Goal: Task Accomplishment & Management: Complete application form

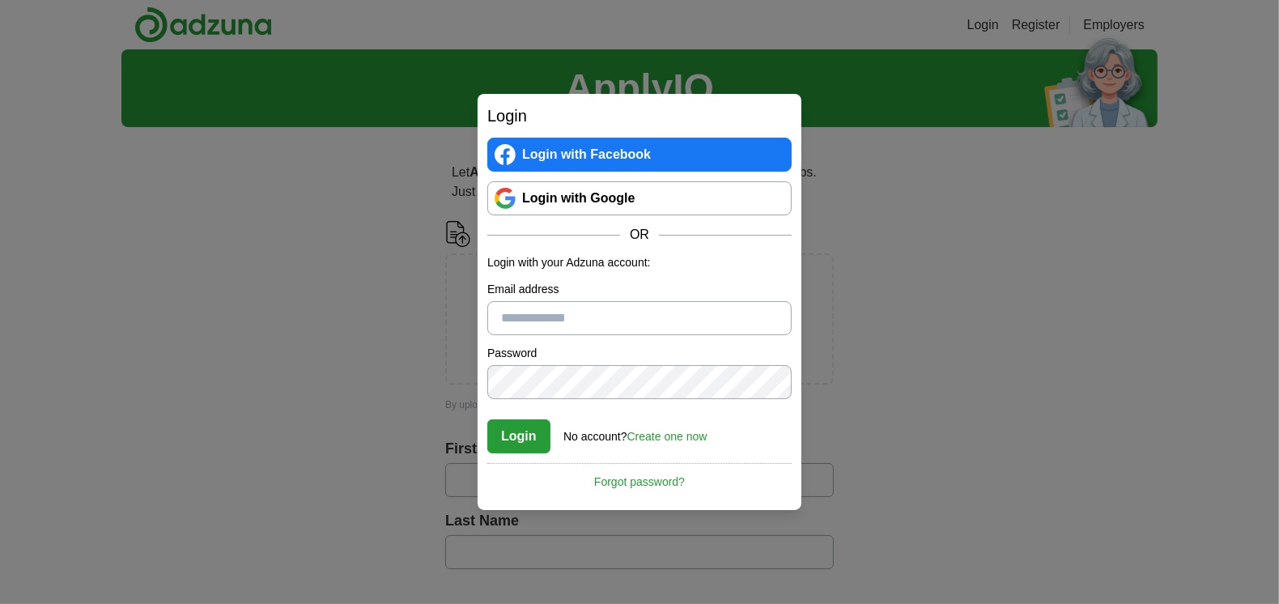
click at [626, 200] on link "Login with Google" at bounding box center [639, 198] width 304 height 34
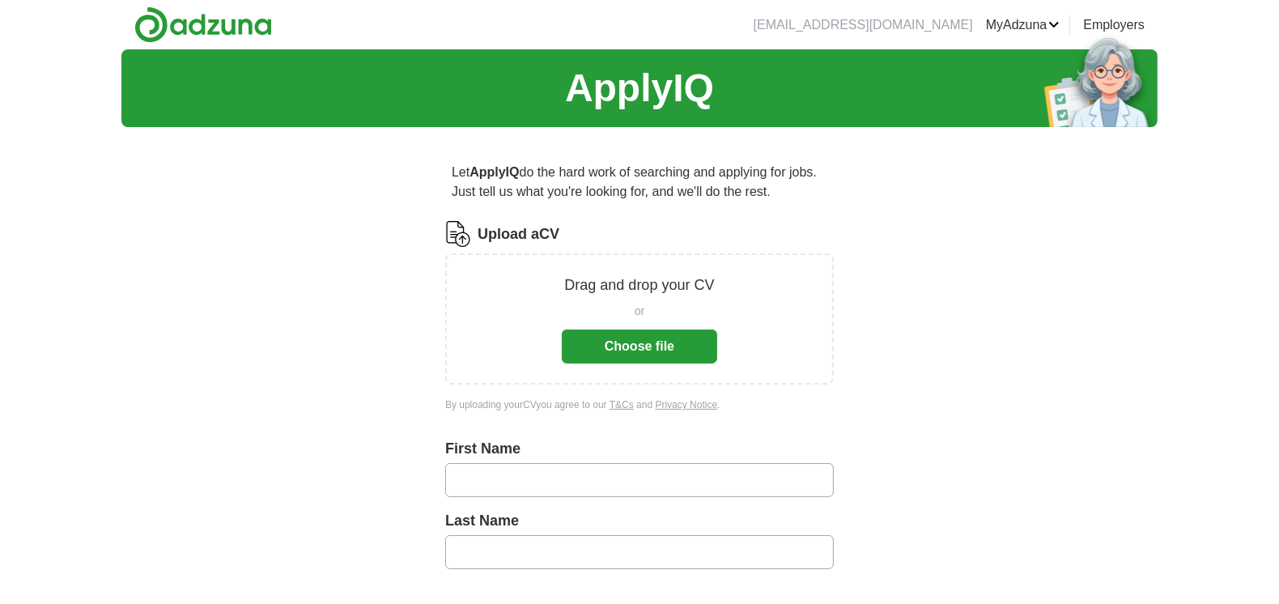
click at [640, 348] on button "Choose file" at bounding box center [639, 346] width 155 height 34
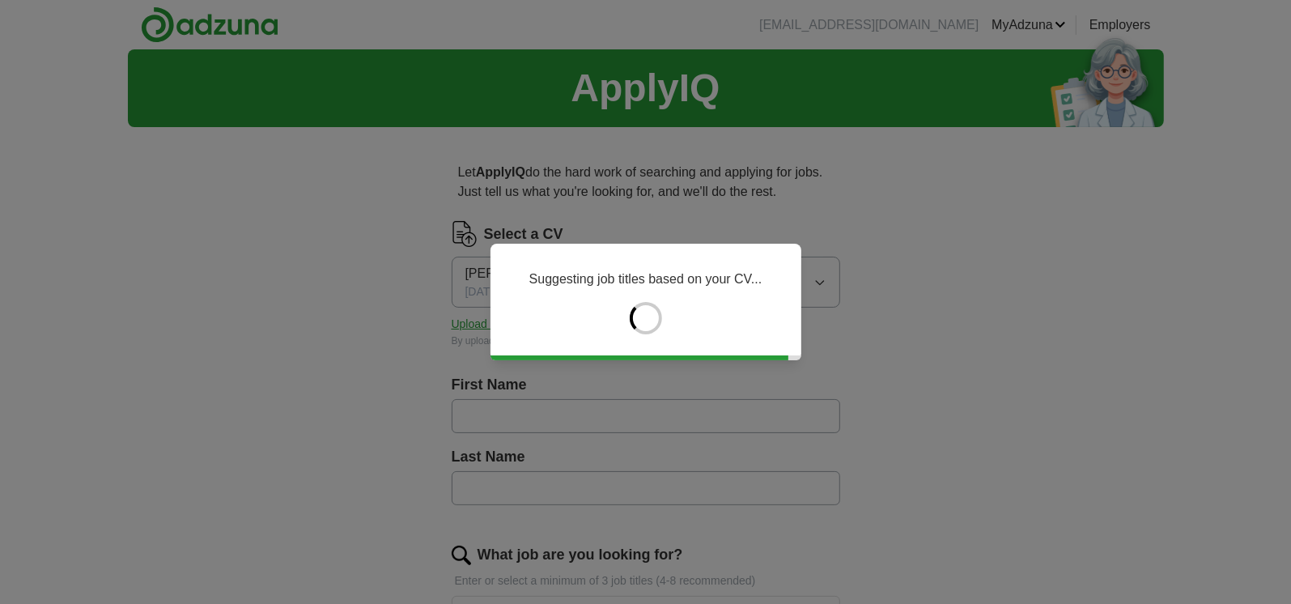
type input "****"
type input "******"
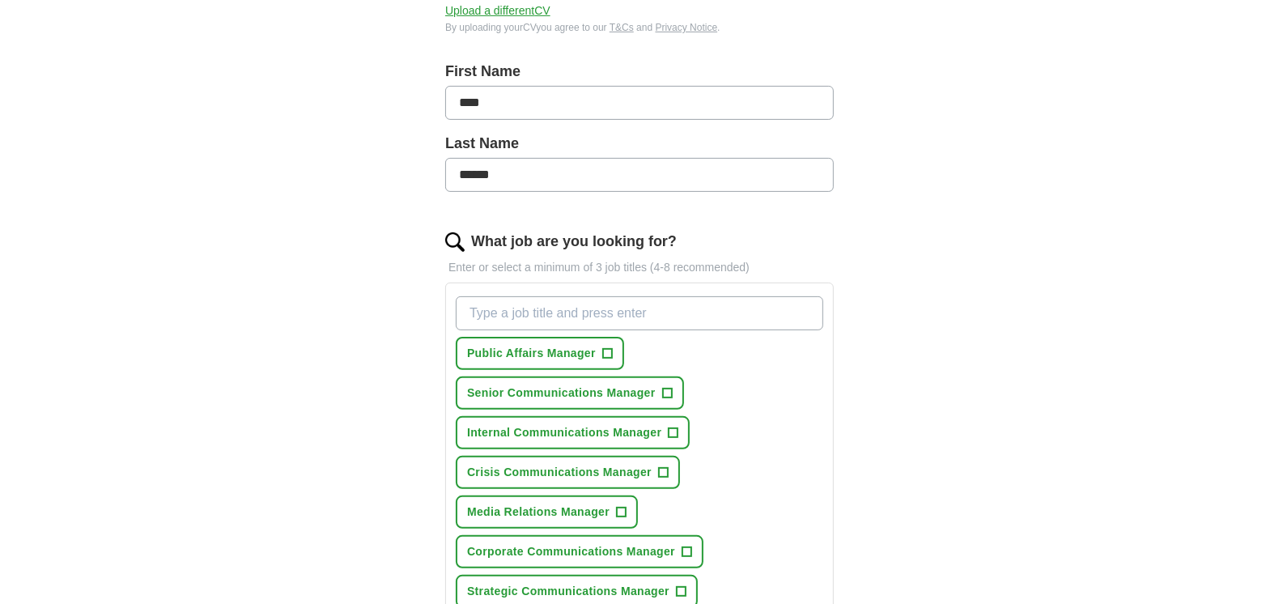
scroll to position [376, 0]
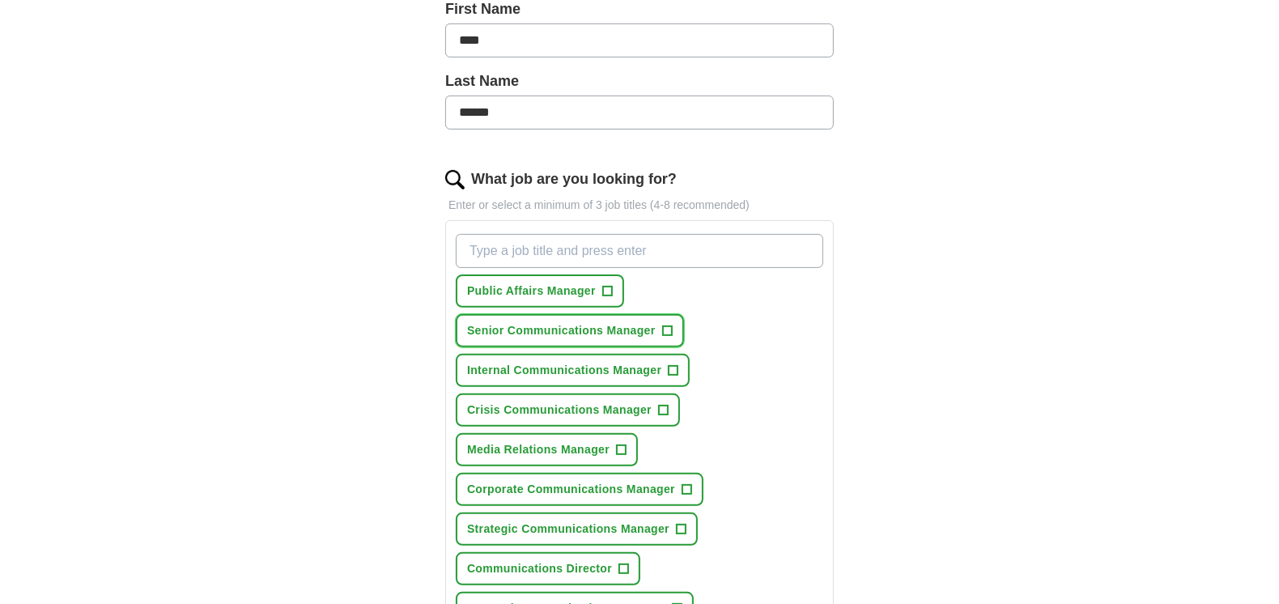
click at [622, 329] on span "Senior Communications Manager" at bounding box center [561, 330] width 189 height 17
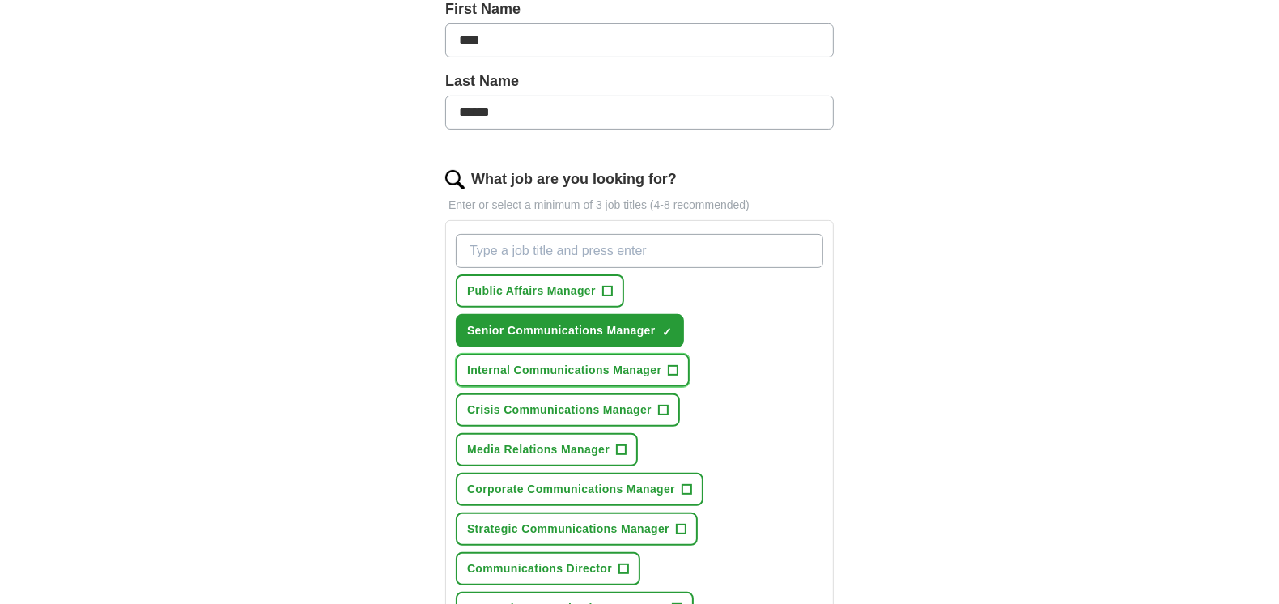
click at [557, 373] on span "Internal Communications Manager" at bounding box center [564, 370] width 194 height 17
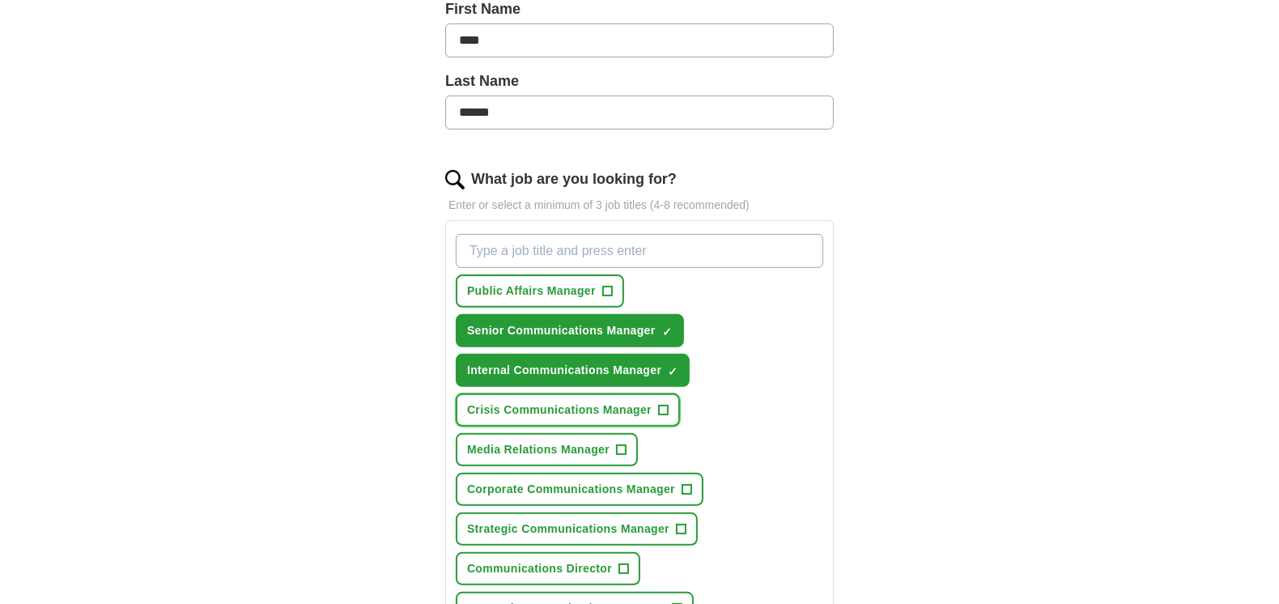
click at [566, 404] on span "Crisis Communications Manager" at bounding box center [559, 410] width 185 height 17
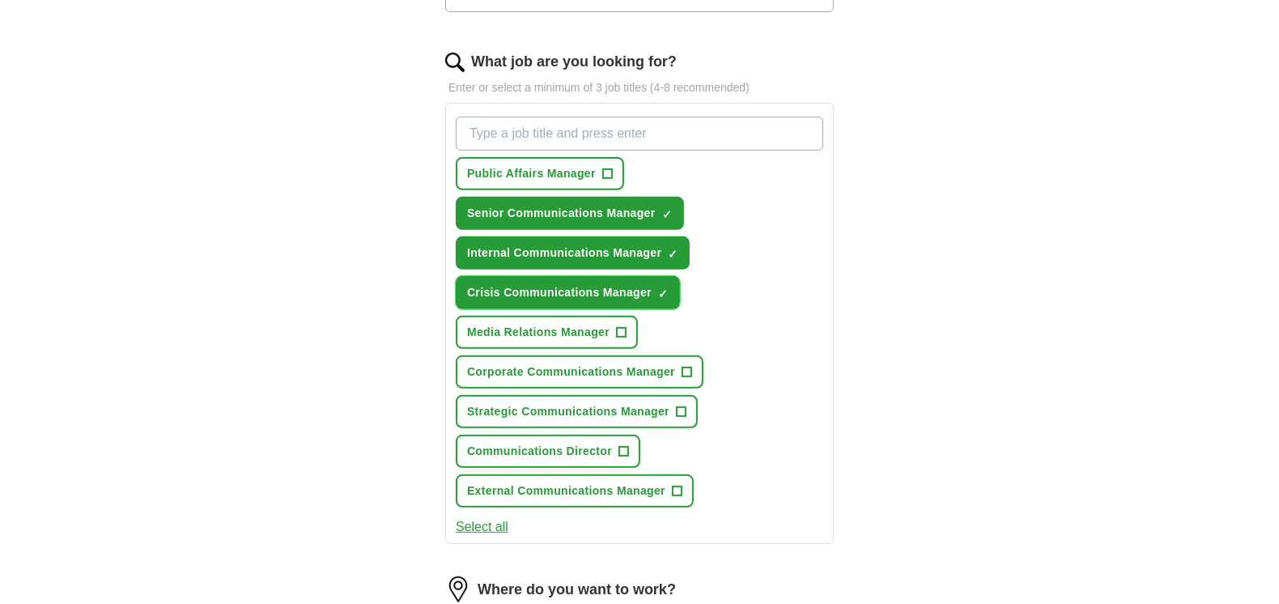
scroll to position [498, 0]
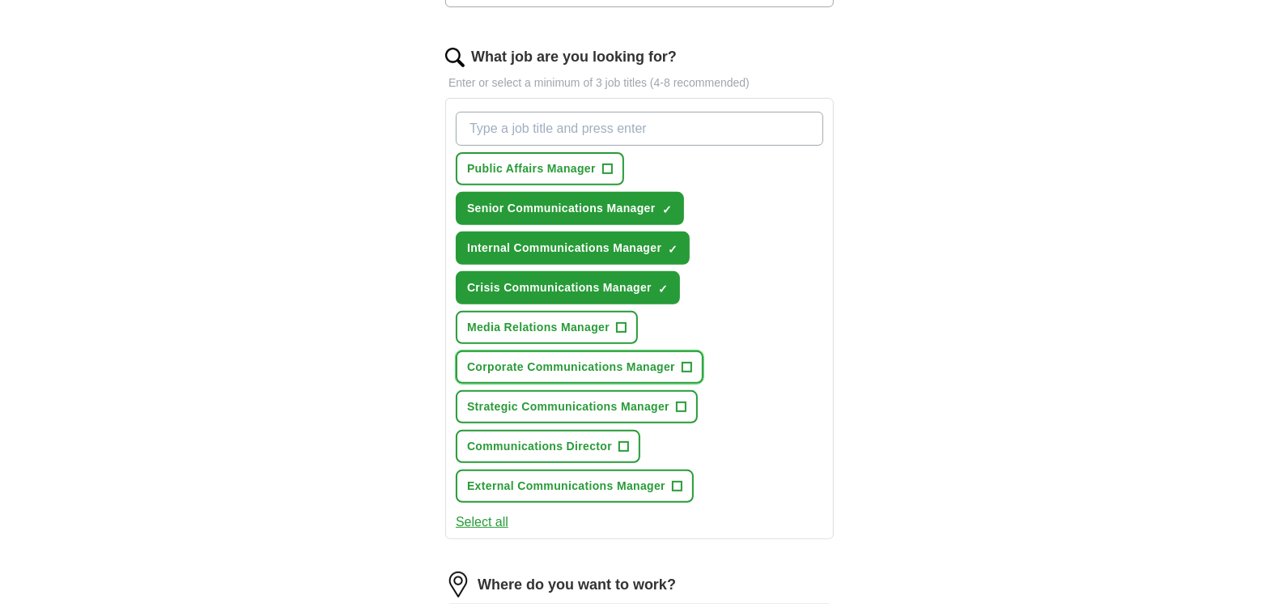
click at [528, 359] on span "Corporate Communications Manager" at bounding box center [571, 367] width 208 height 17
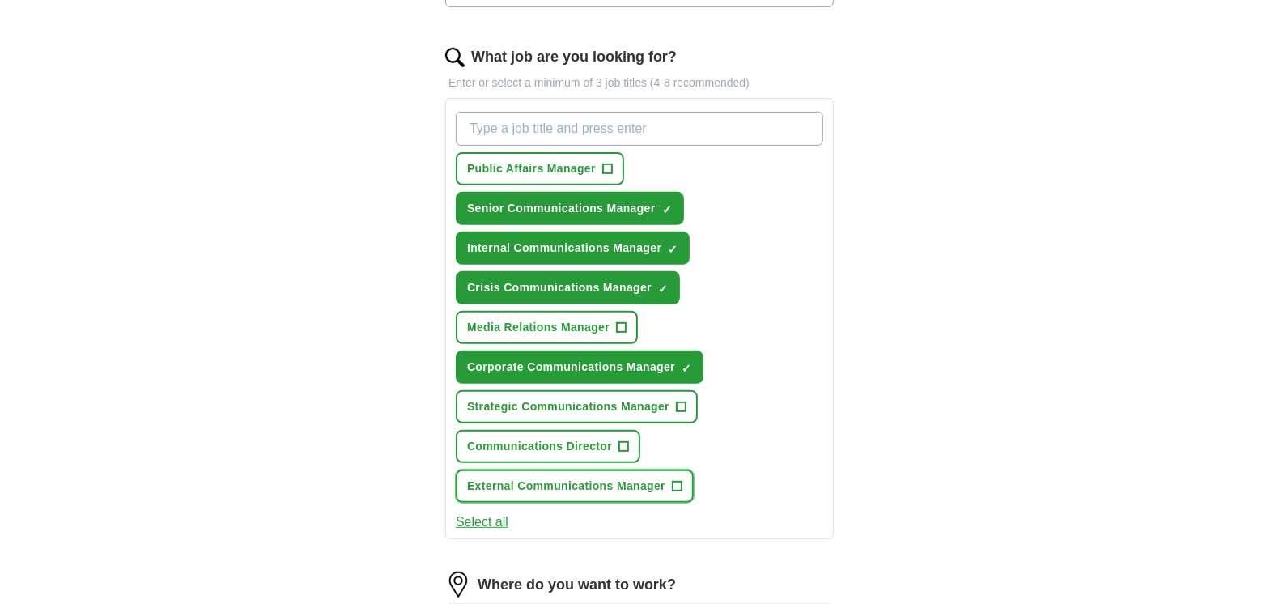
click at [527, 485] on span "External Communications Manager" at bounding box center [566, 486] width 198 height 17
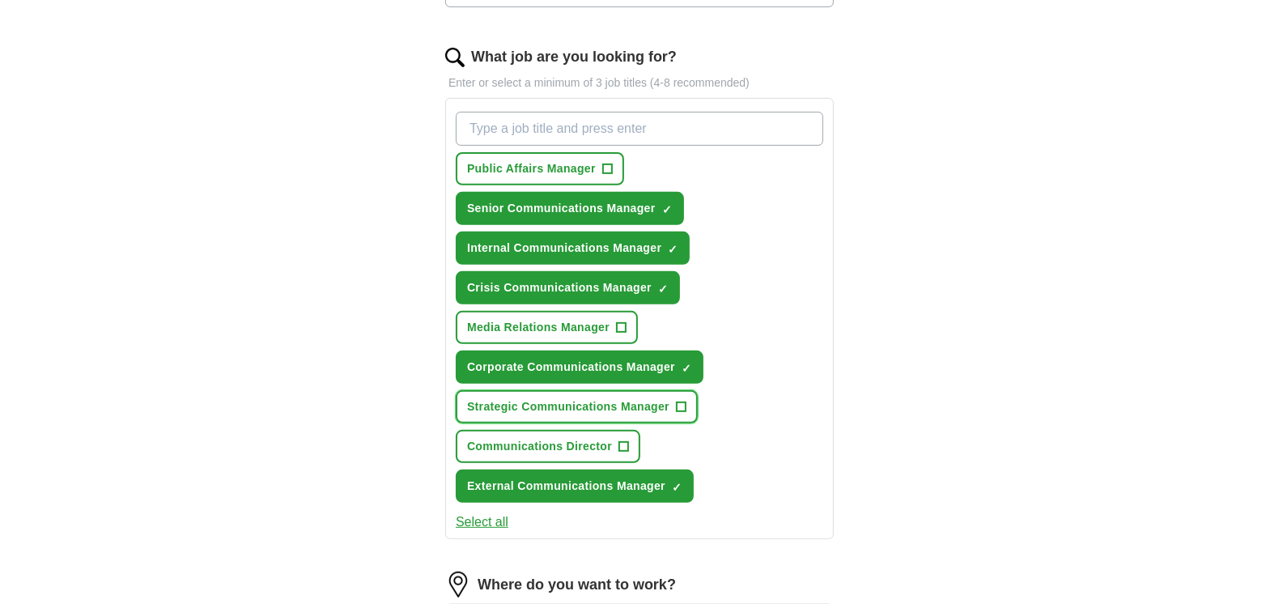
click at [567, 400] on span "Strategic Communications Manager" at bounding box center [568, 406] width 202 height 17
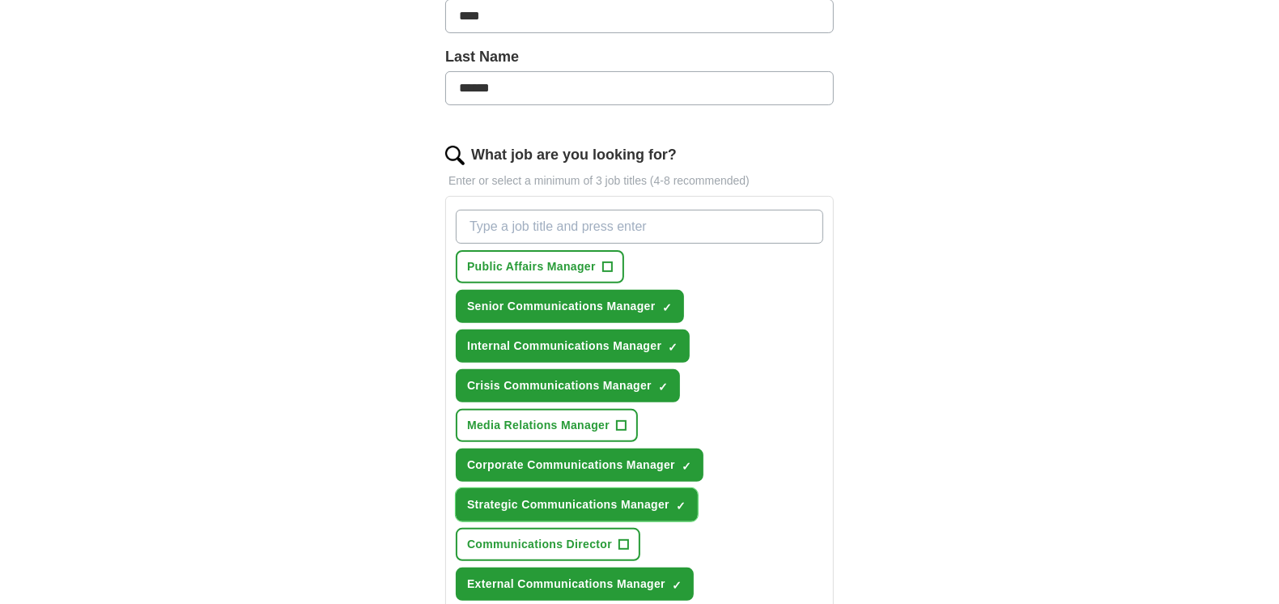
scroll to position [399, 0]
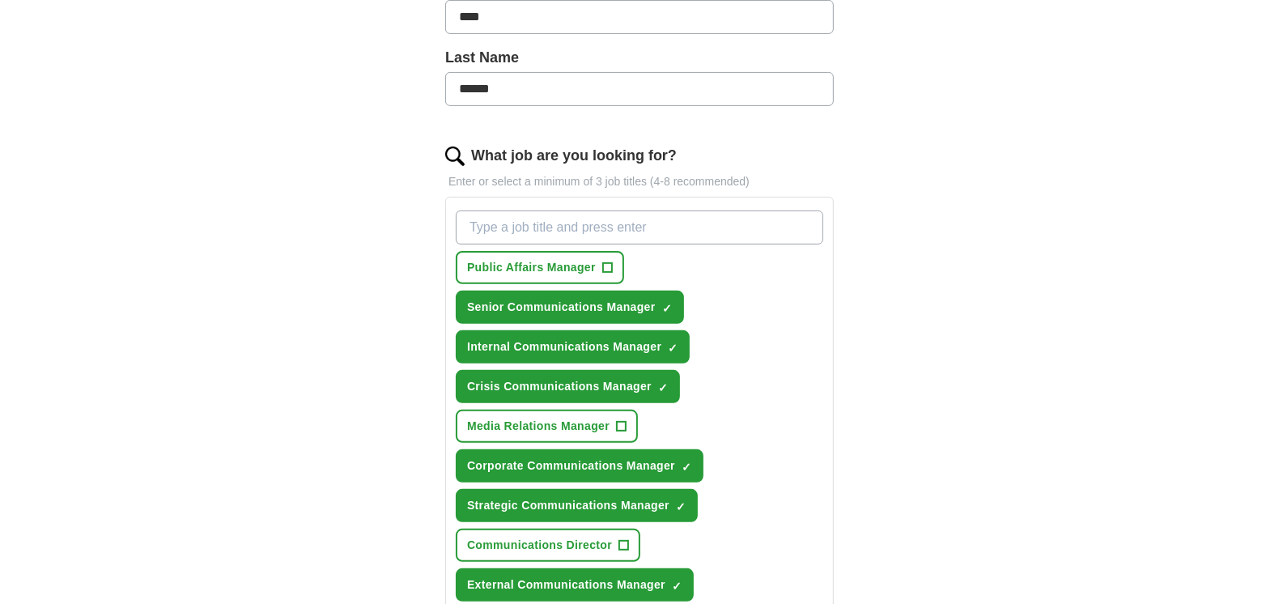
click at [538, 215] on input "What job are you looking for?" at bounding box center [640, 227] width 368 height 34
type input "Communications Manager"
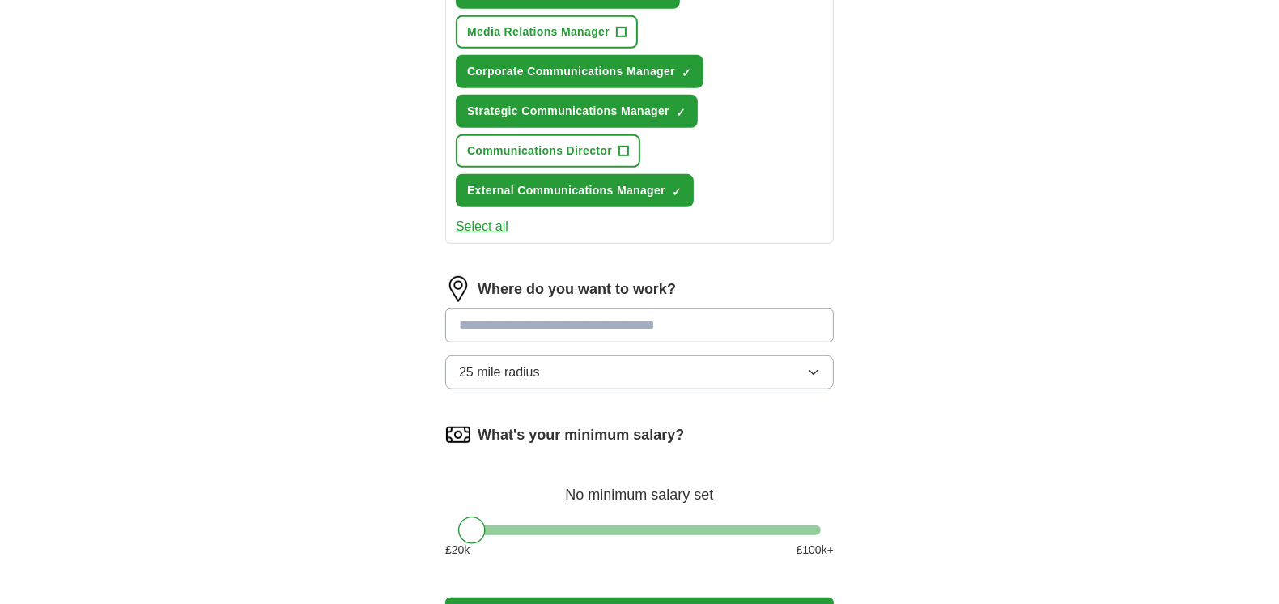
scroll to position [797, 0]
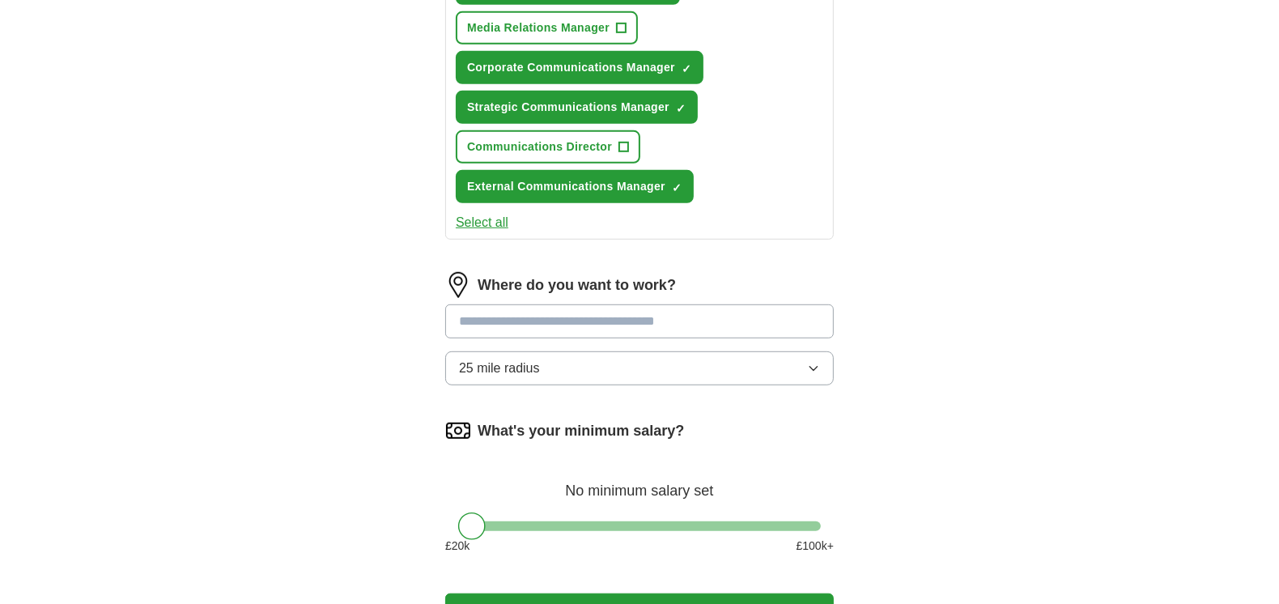
click at [597, 313] on input at bounding box center [639, 321] width 389 height 34
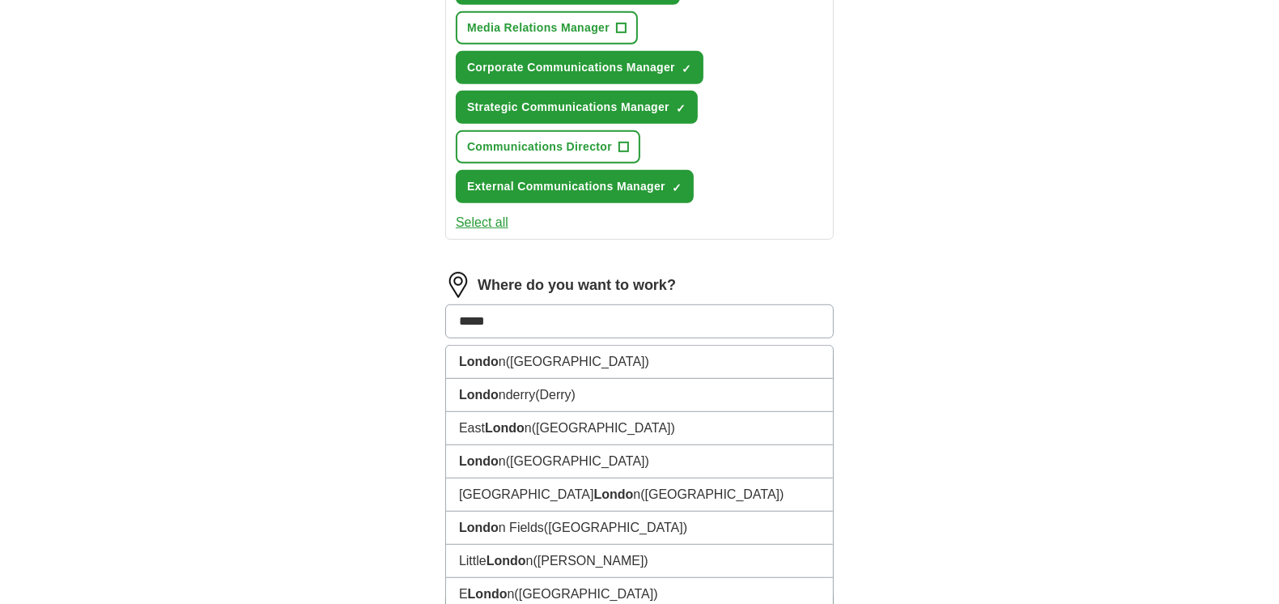
type input "******"
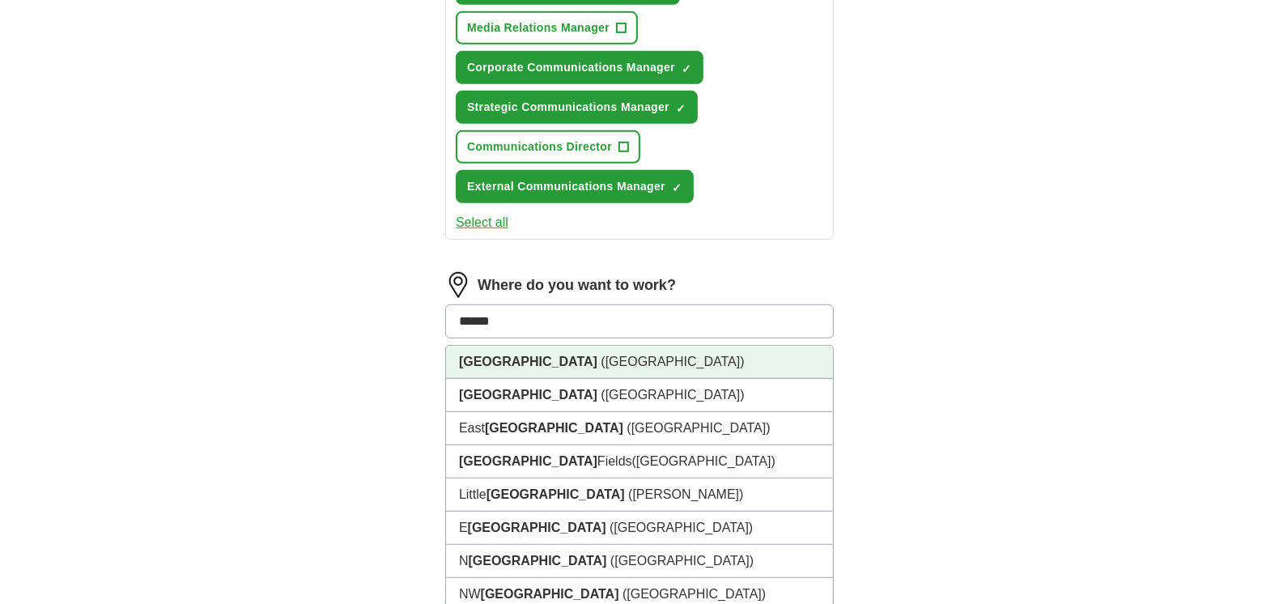
click at [601, 355] on span "(UK)" at bounding box center [672, 362] width 143 height 14
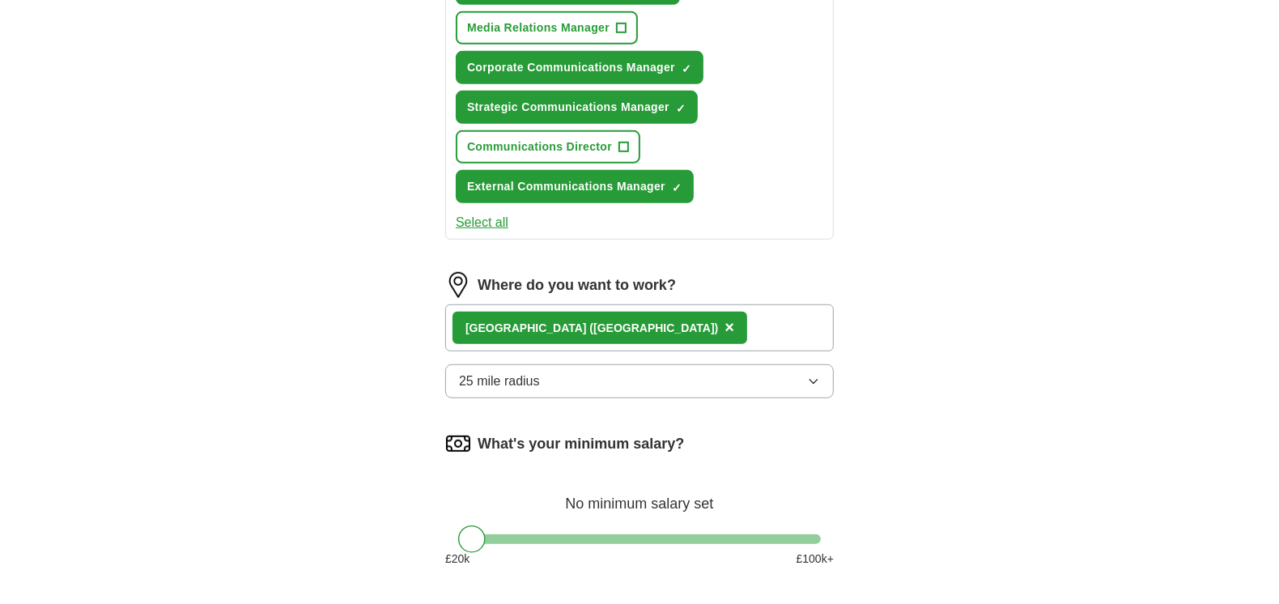
click at [631, 317] on div "London (UK) ×" at bounding box center [639, 327] width 389 height 47
click at [580, 313] on div "London (UK) ×" at bounding box center [639, 327] width 389 height 47
click at [610, 381] on button "25 mile radius" at bounding box center [639, 381] width 389 height 34
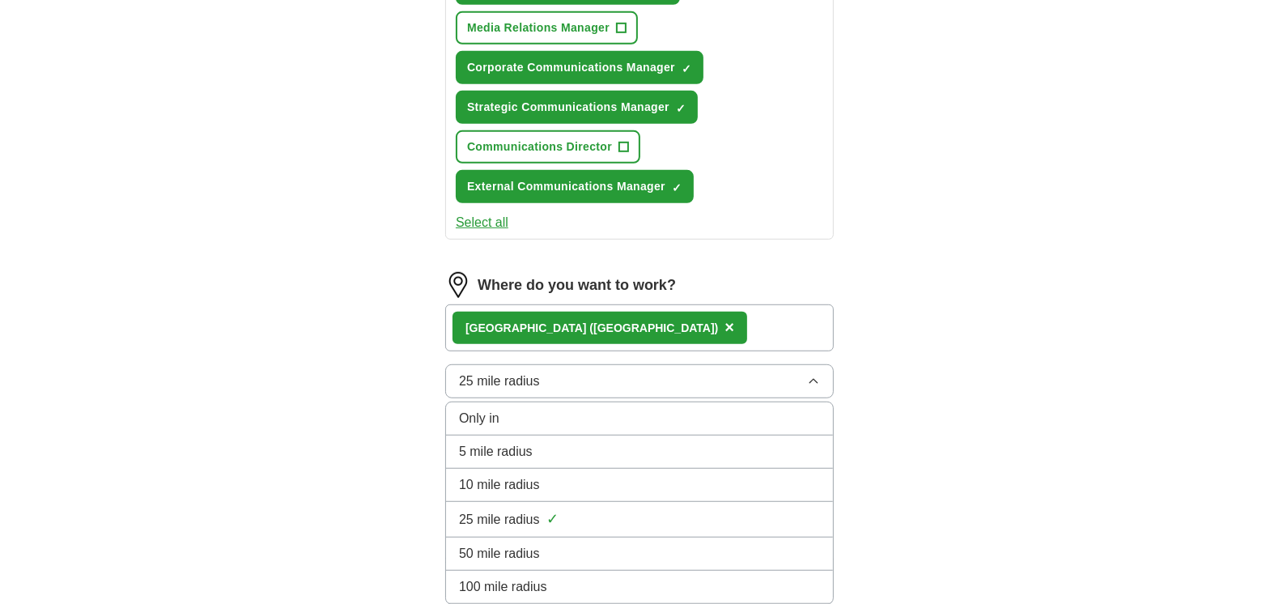
click at [505, 413] on div "Only in" at bounding box center [639, 418] width 361 height 19
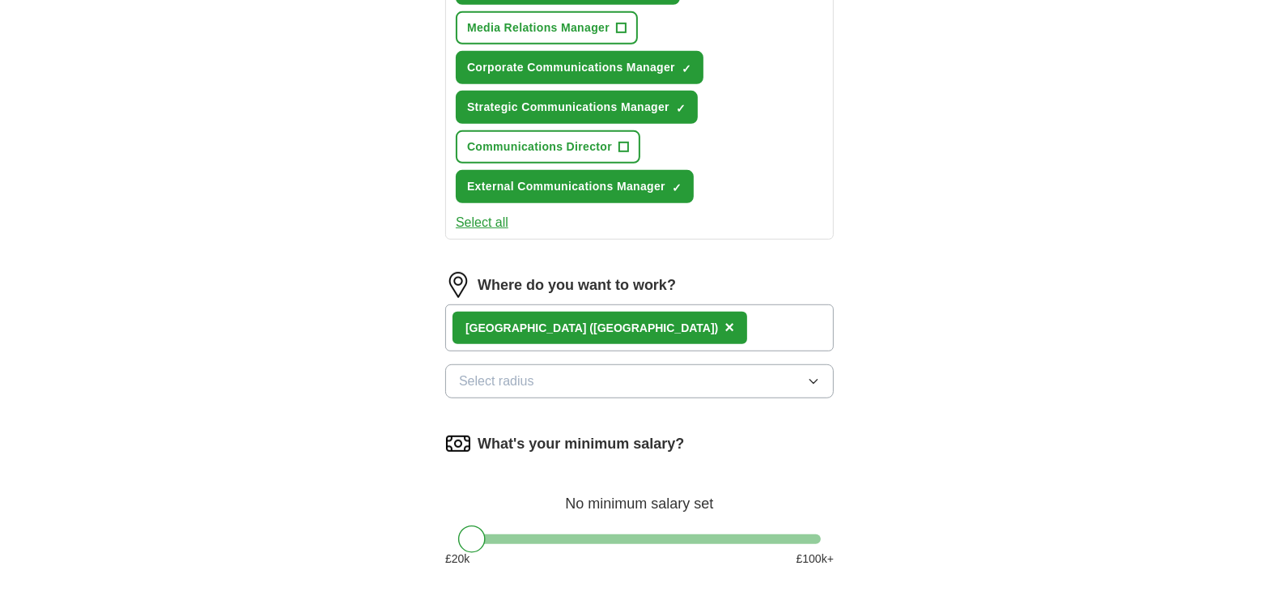
click at [688, 391] on div "Where do you want to work? London (UK) × Select radius" at bounding box center [639, 341] width 389 height 139
click at [655, 373] on button "Select radius" at bounding box center [639, 381] width 389 height 34
click at [706, 316] on div "London (UK) ×" at bounding box center [639, 327] width 389 height 47
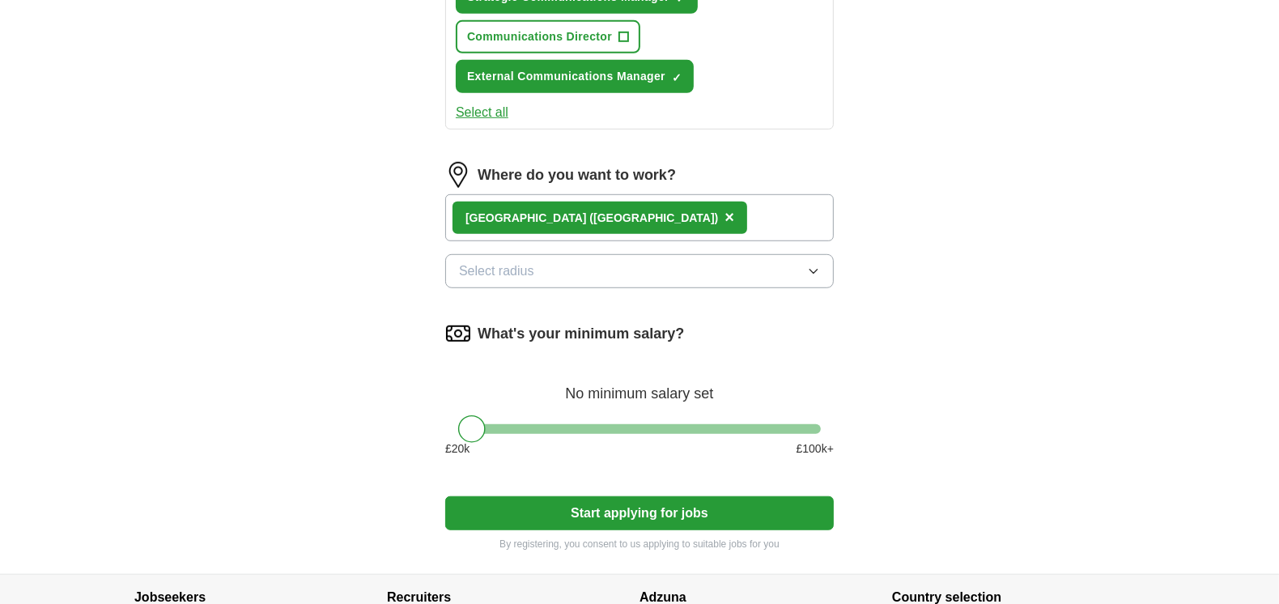
scroll to position [932, 0]
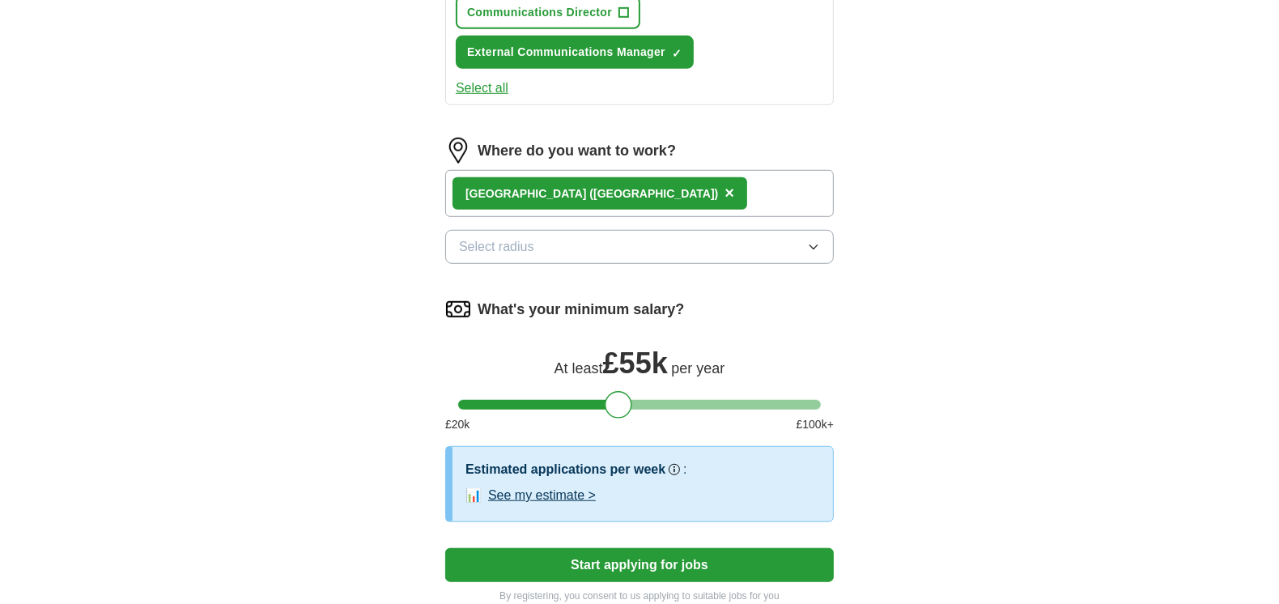
drag, startPoint x: 467, startPoint y: 398, endPoint x: 614, endPoint y: 392, distance: 147.5
click at [614, 392] on div at bounding box center [619, 405] width 28 height 28
click at [556, 488] on button "See my estimate >" at bounding box center [542, 495] width 108 height 19
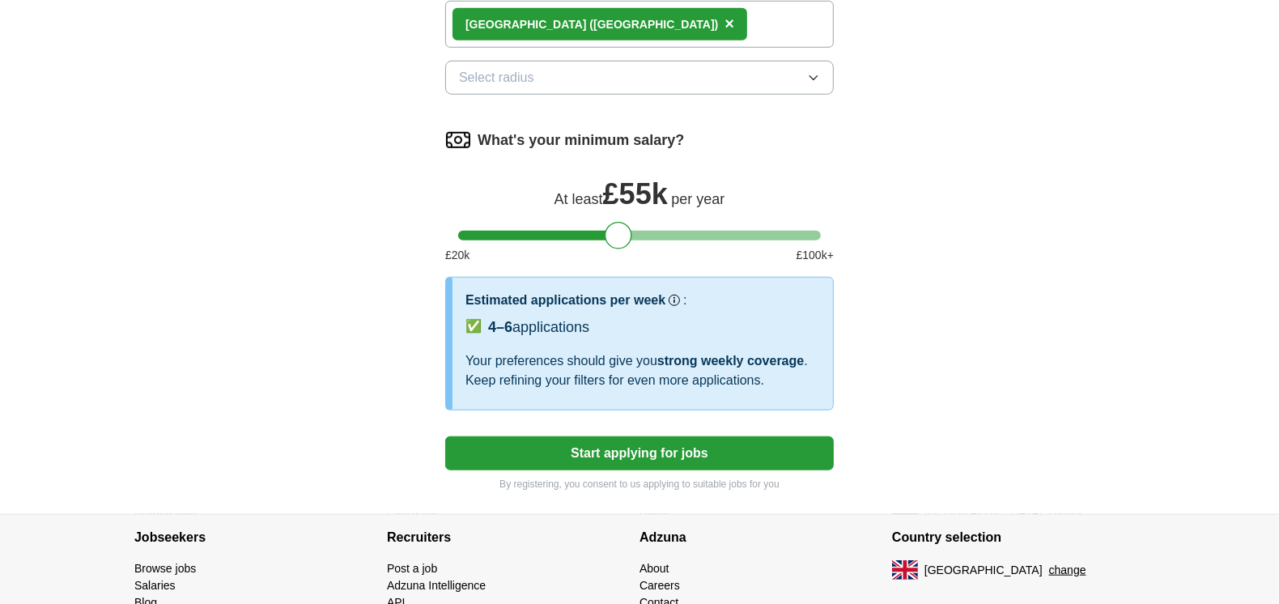
scroll to position [1108, 0]
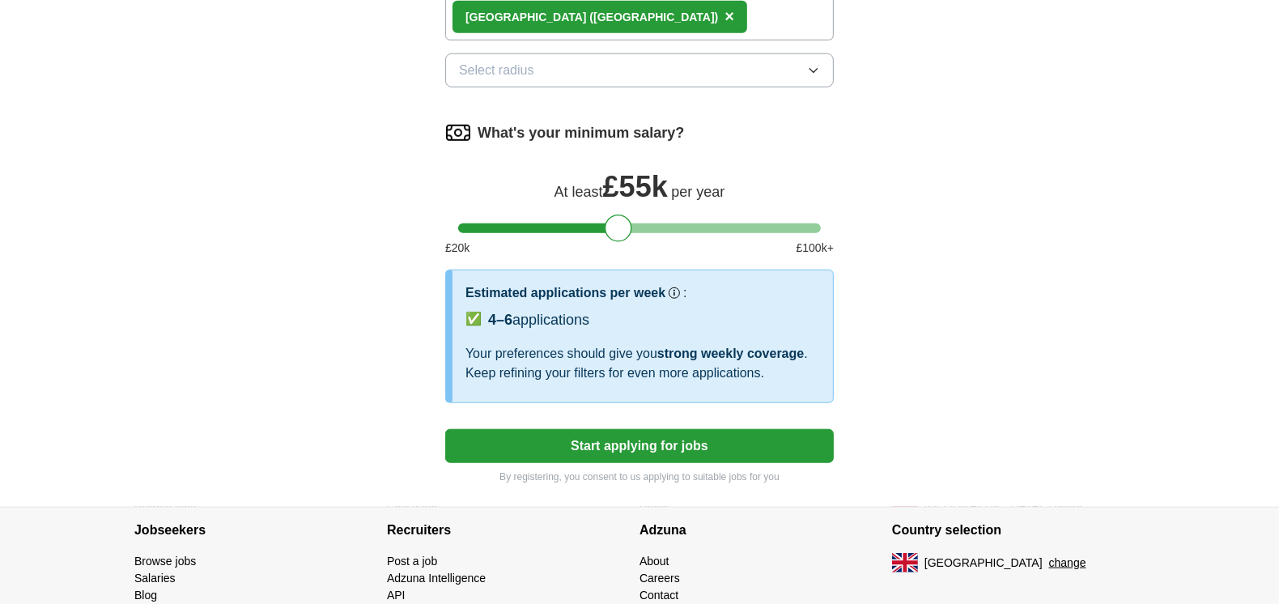
click at [678, 444] on button "Start applying for jobs" at bounding box center [639, 446] width 389 height 34
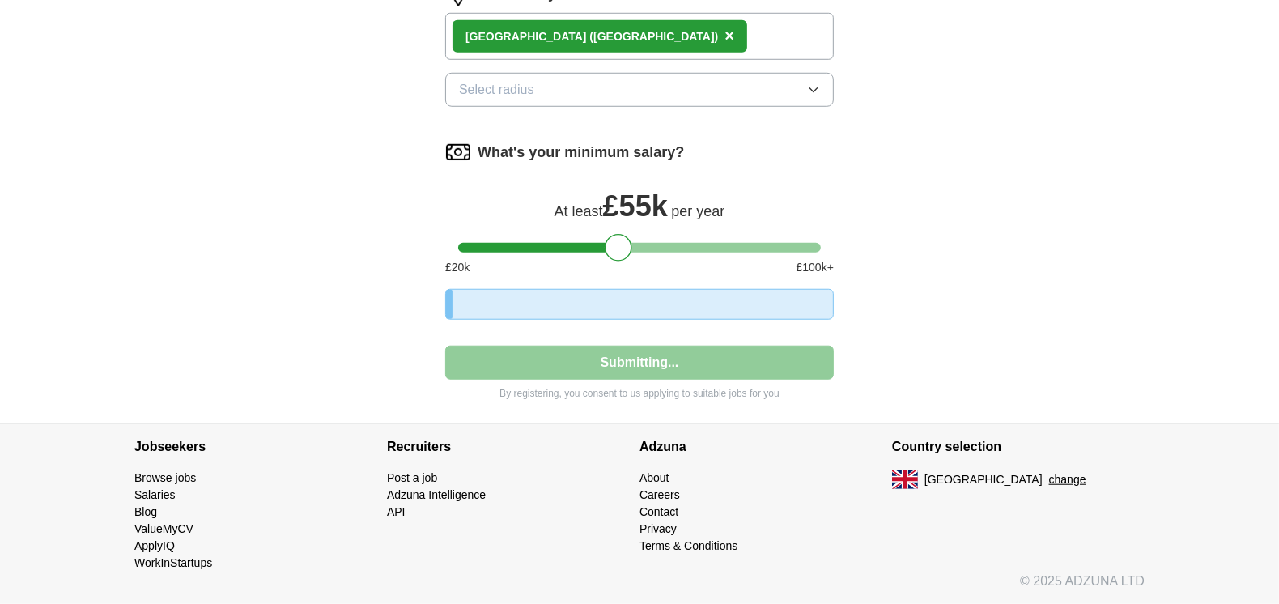
select select "**"
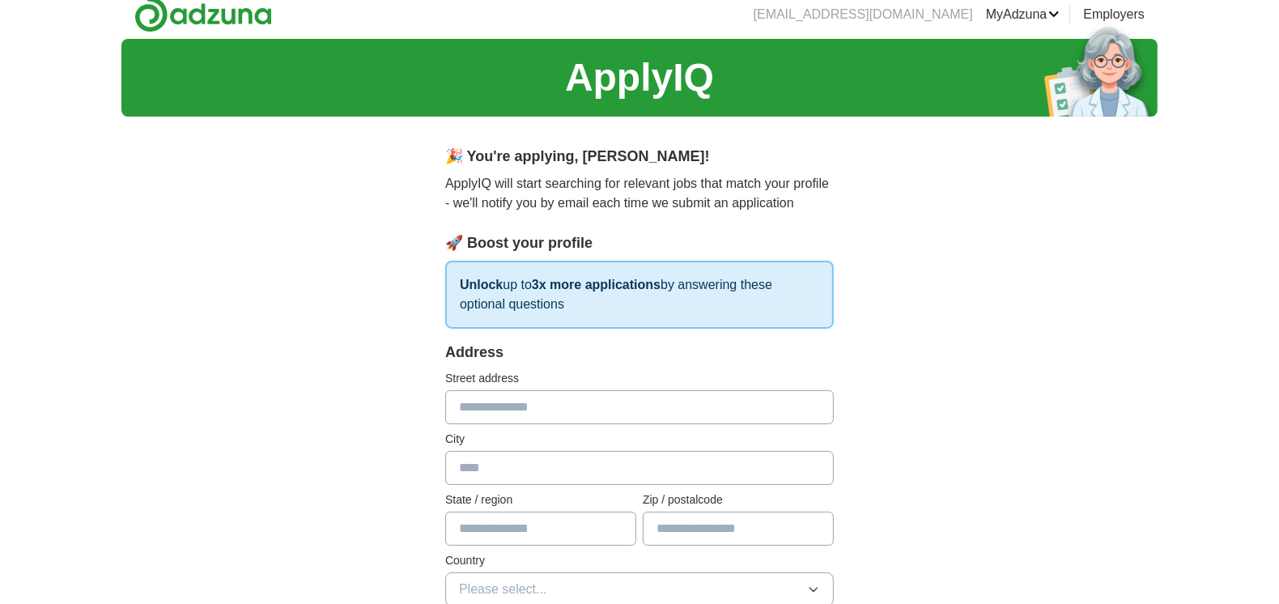
scroll to position [0, 0]
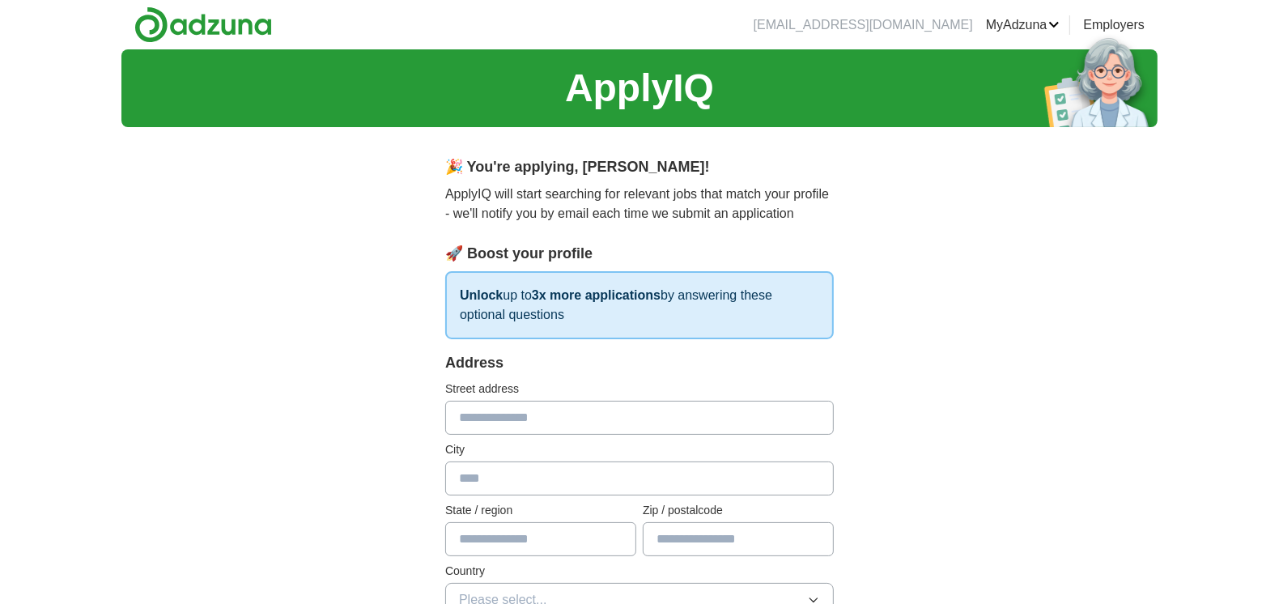
click at [540, 421] on input "text" at bounding box center [639, 418] width 389 height 34
type input "**********"
type input "*******"
type input "**********"
type input "*******"
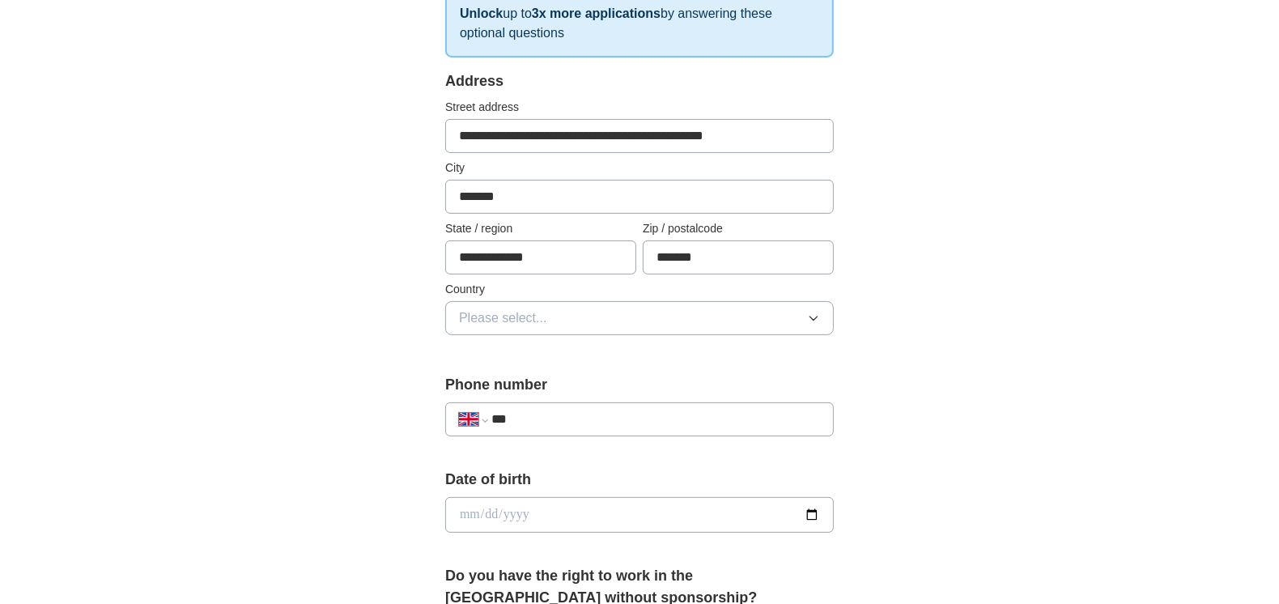
scroll to position [294, 0]
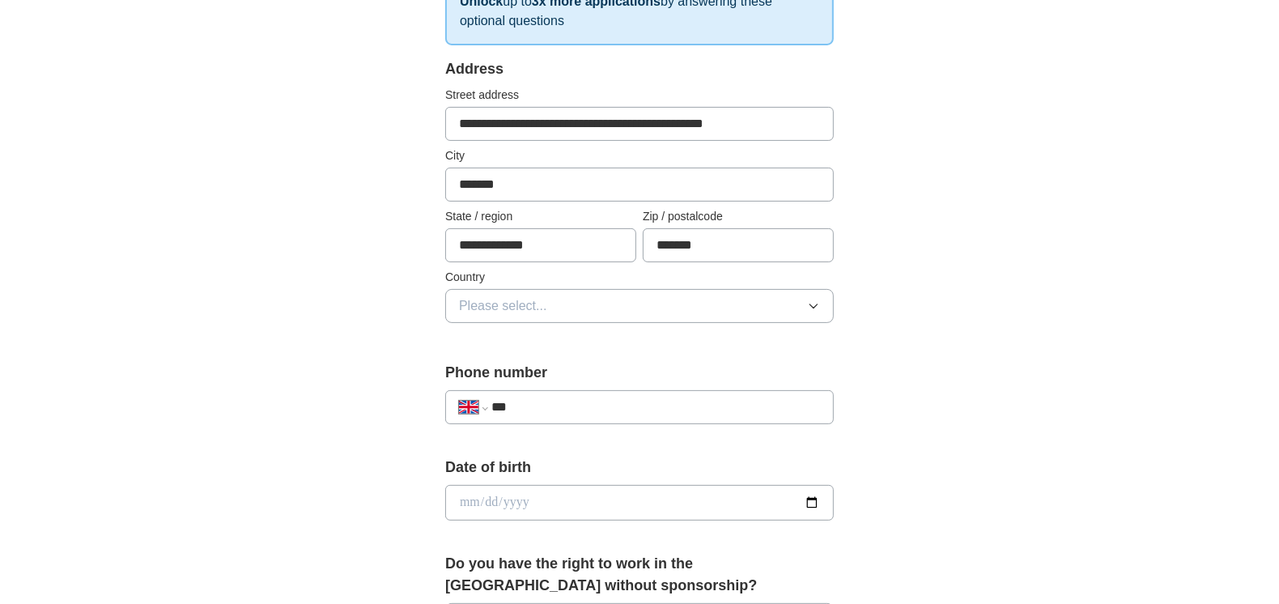
click at [657, 300] on button "Please select..." at bounding box center [639, 306] width 389 height 34
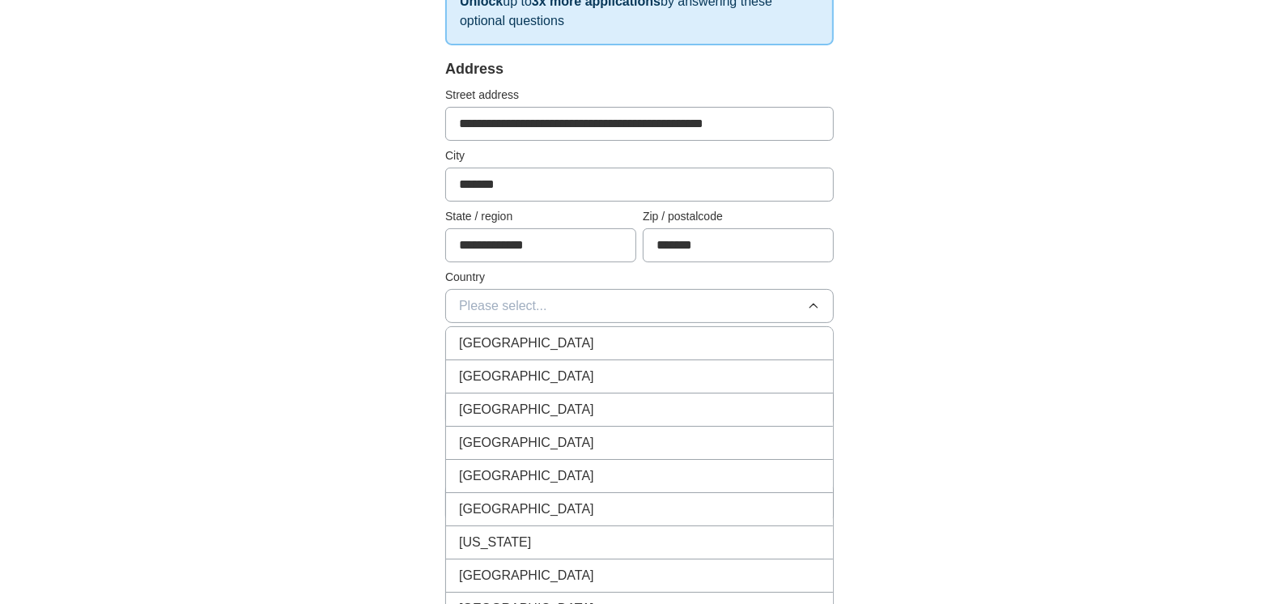
click at [615, 339] on div "[GEOGRAPHIC_DATA]" at bounding box center [639, 343] width 361 height 19
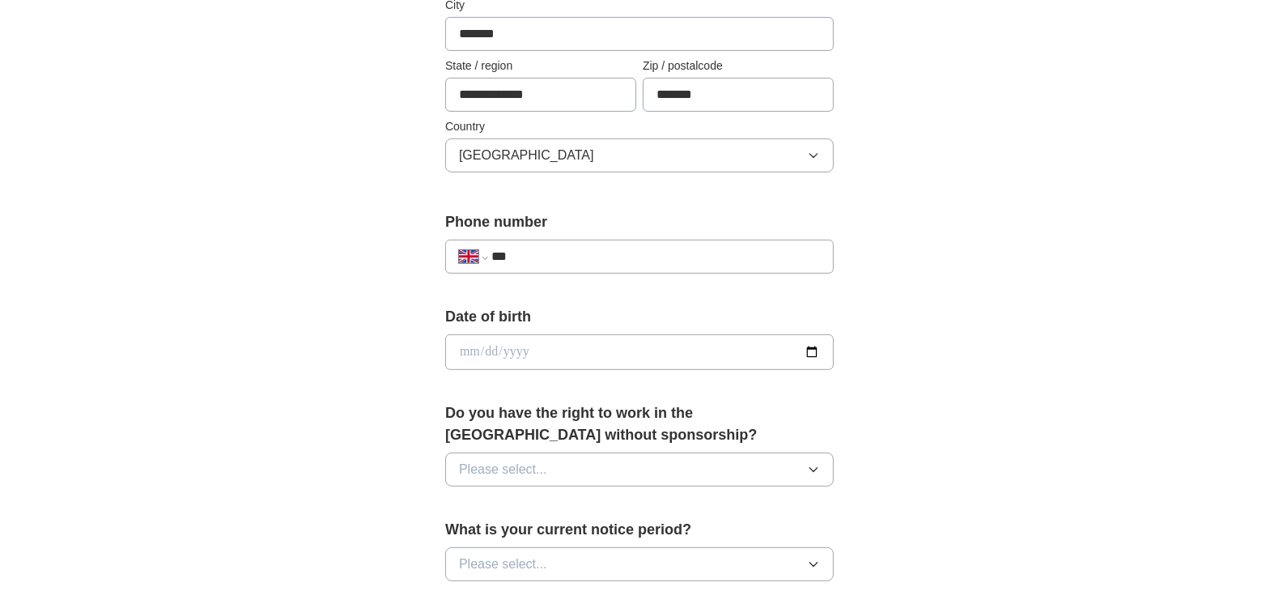
scroll to position [449, 0]
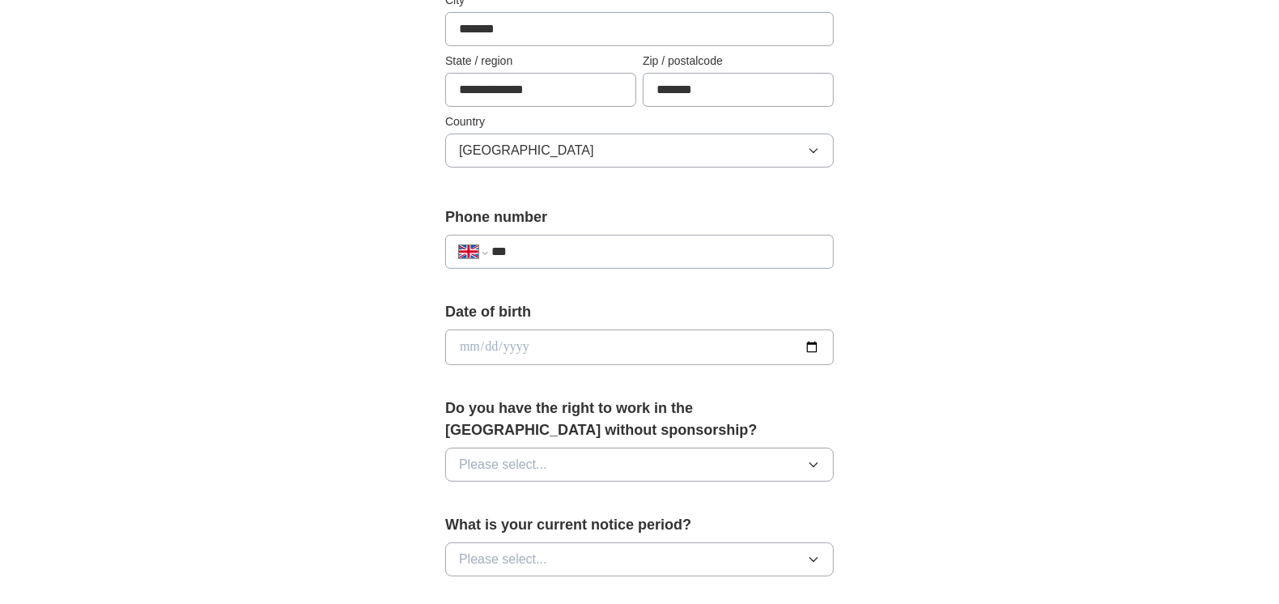
click at [582, 252] on input "***" at bounding box center [655, 251] width 329 height 19
type input "**********"
click at [561, 351] on input "date" at bounding box center [639, 347] width 389 height 36
type input "**********"
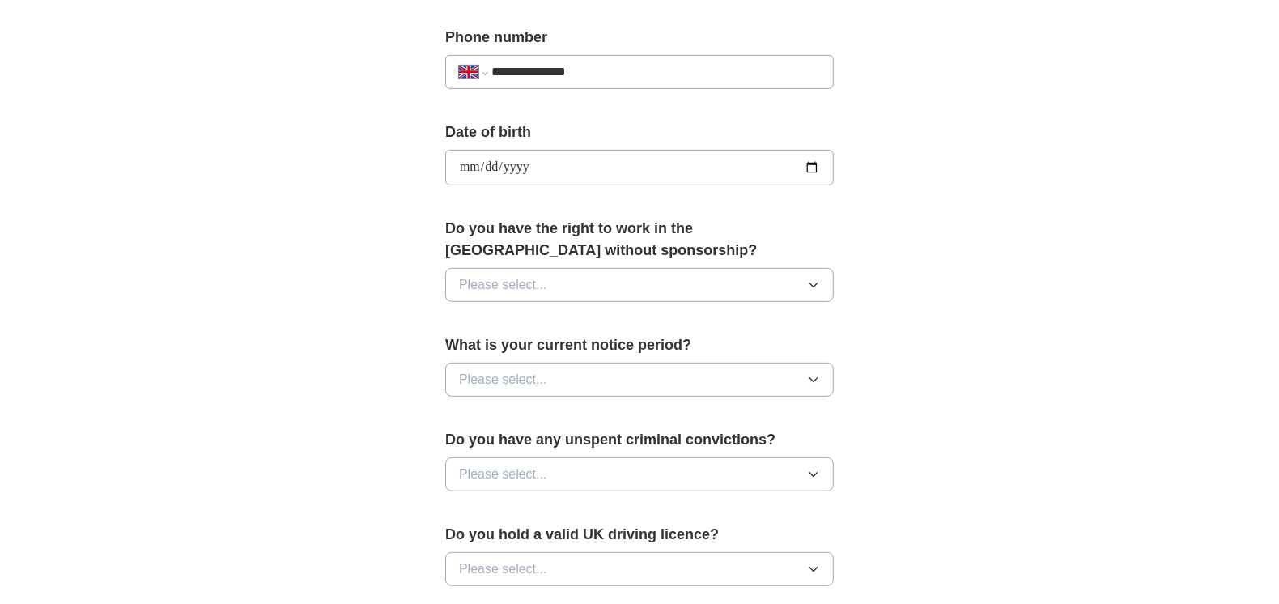
scroll to position [630, 0]
click at [691, 286] on button "Please select..." at bounding box center [639, 284] width 389 height 34
click at [589, 323] on div "Yes" at bounding box center [639, 321] width 361 height 19
click at [614, 376] on button "Please select..." at bounding box center [639, 379] width 389 height 34
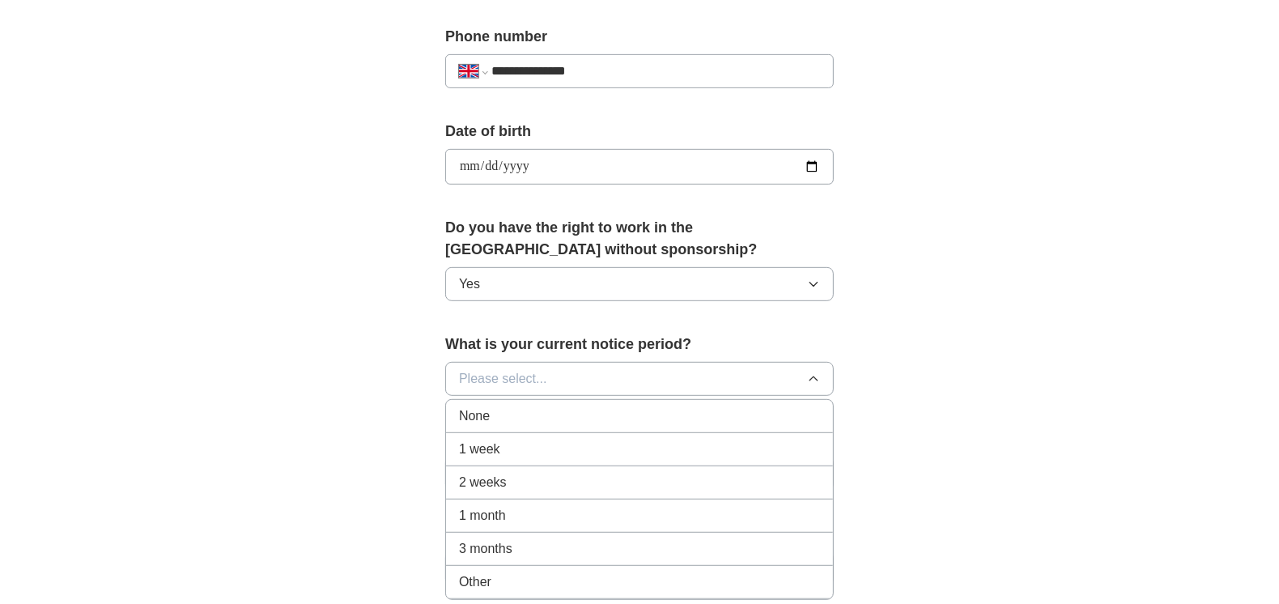
click at [524, 542] on div "3 months" at bounding box center [639, 548] width 361 height 19
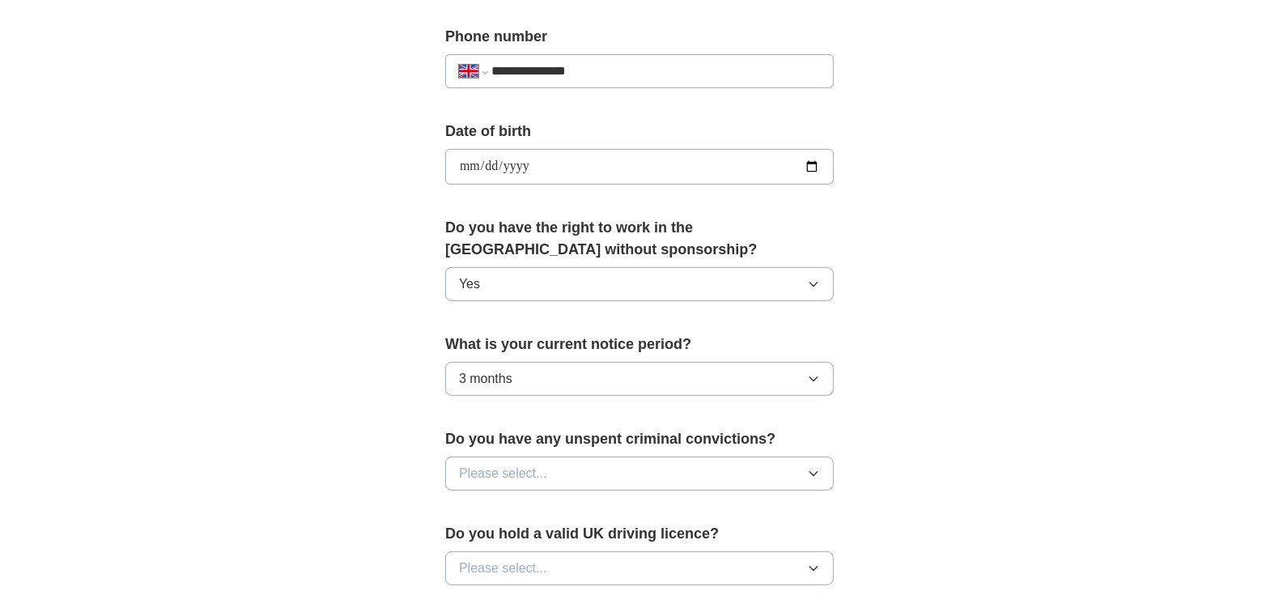
click at [665, 476] on button "Please select..." at bounding box center [639, 474] width 389 height 34
click at [523, 534] on div "No" at bounding box center [639, 543] width 361 height 19
click at [629, 555] on button "Please select..." at bounding box center [639, 568] width 389 height 34
click at [535, 596] on div "Yes" at bounding box center [639, 605] width 361 height 19
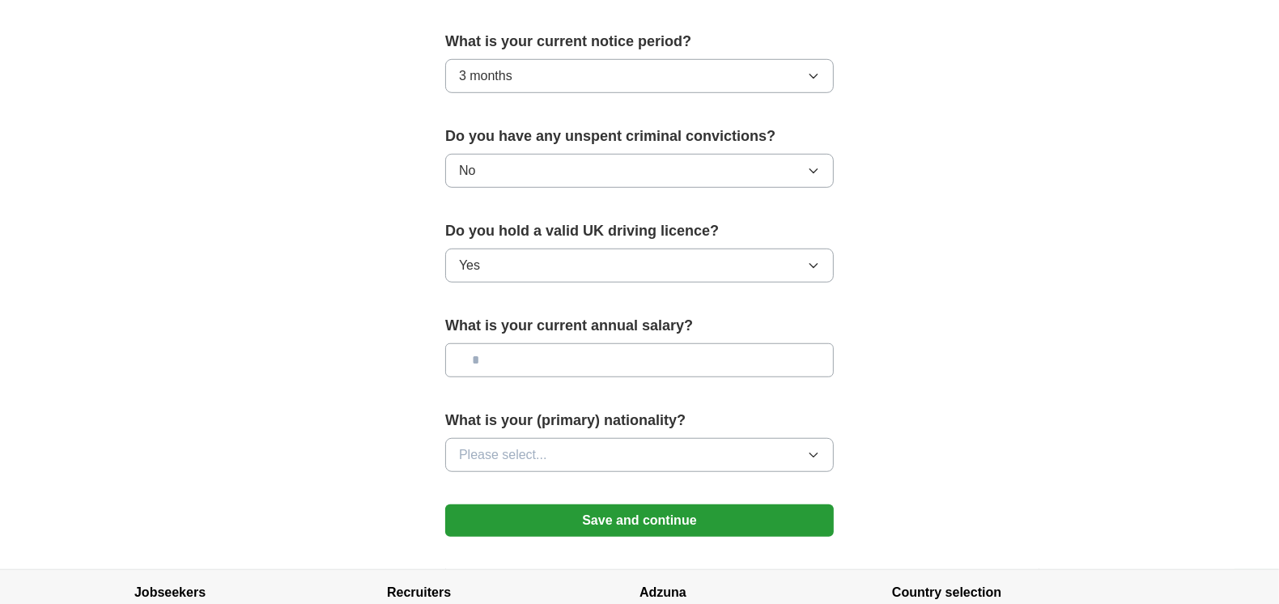
scroll to position [935, 0]
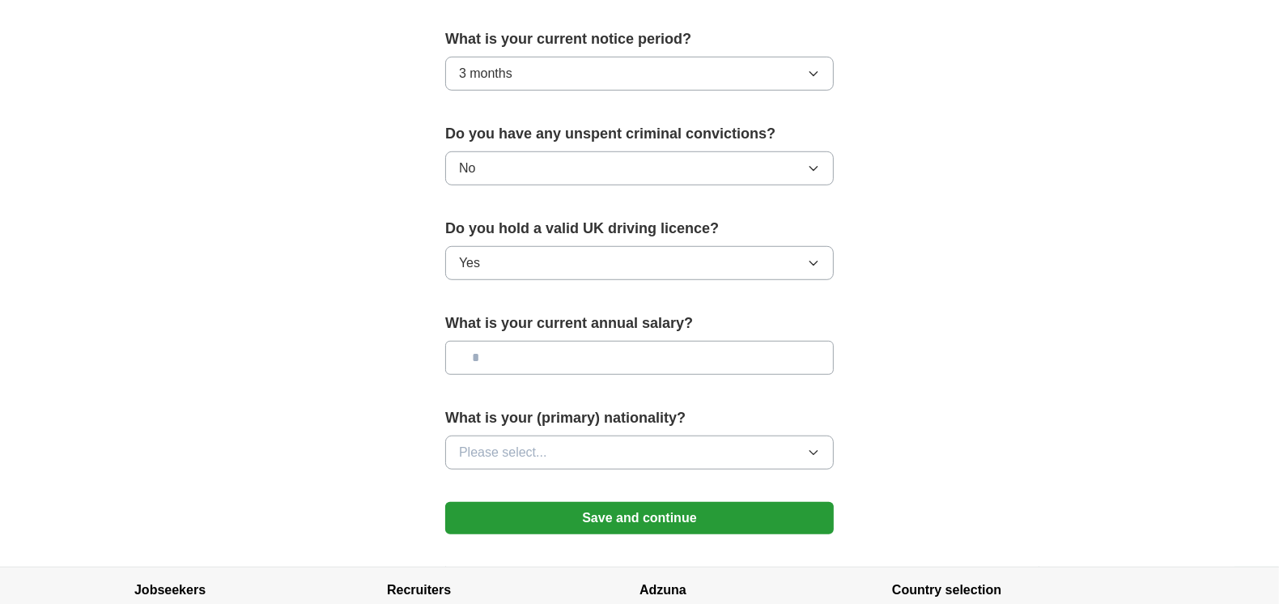
click at [624, 353] on input "text" at bounding box center [639, 358] width 389 height 34
type input "*******"
click at [696, 451] on button "Please select..." at bounding box center [639, 453] width 389 height 34
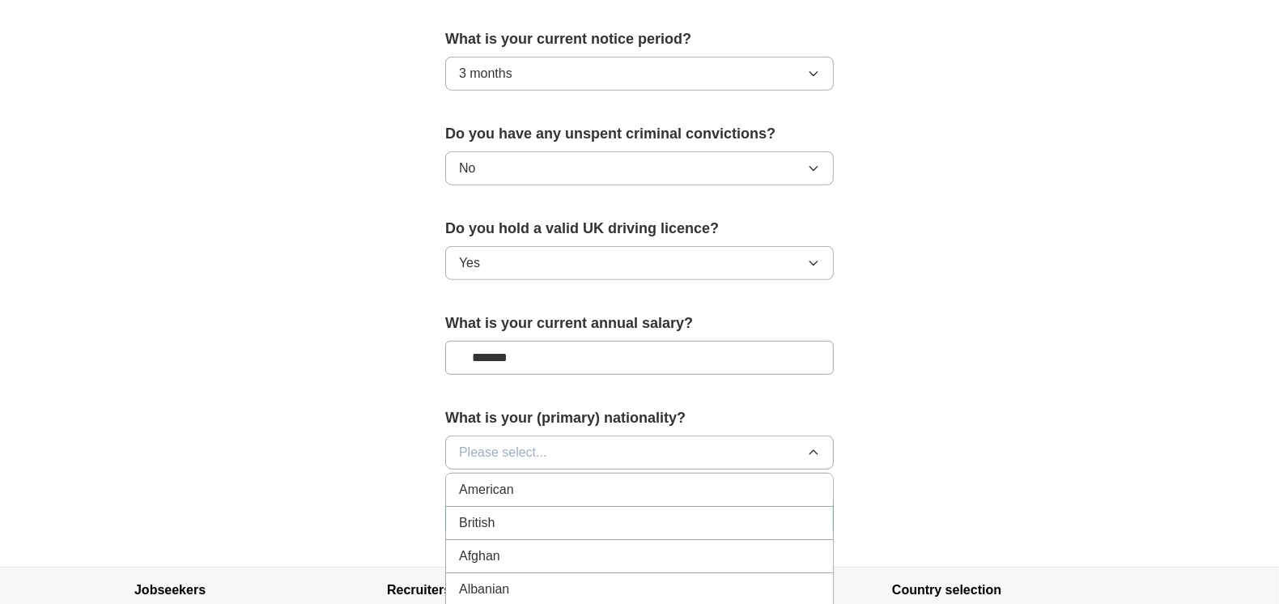
click at [581, 514] on div "British" at bounding box center [639, 522] width 361 height 19
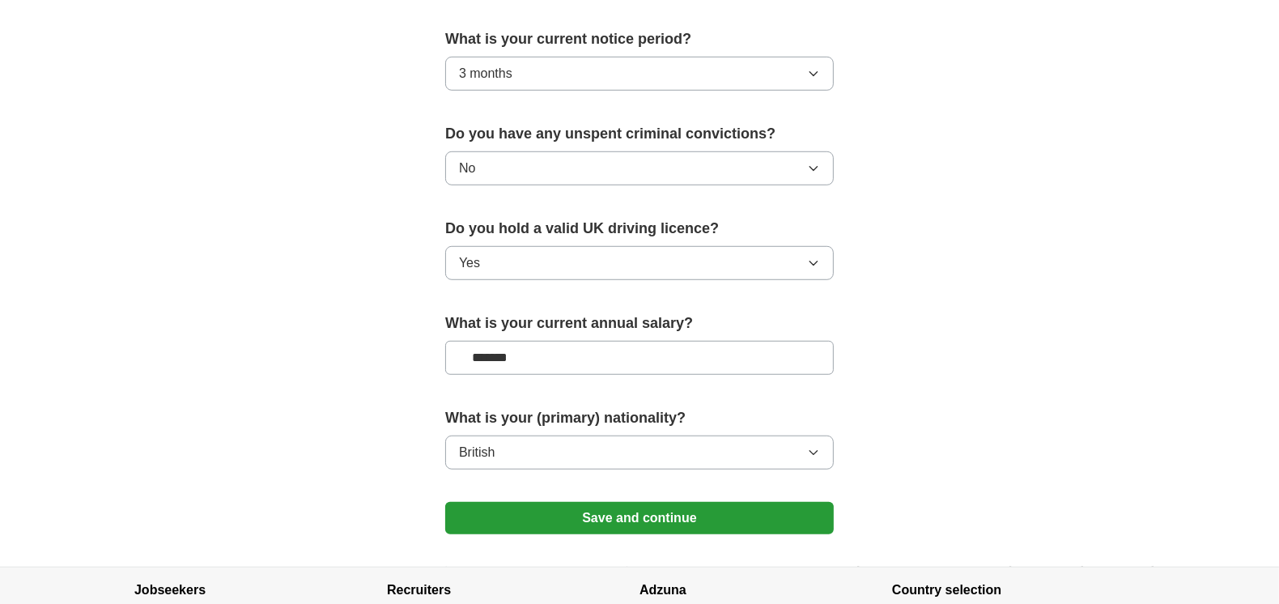
click at [657, 520] on button "Save and continue" at bounding box center [639, 518] width 389 height 32
